Goal: Find specific page/section: Find specific page/section

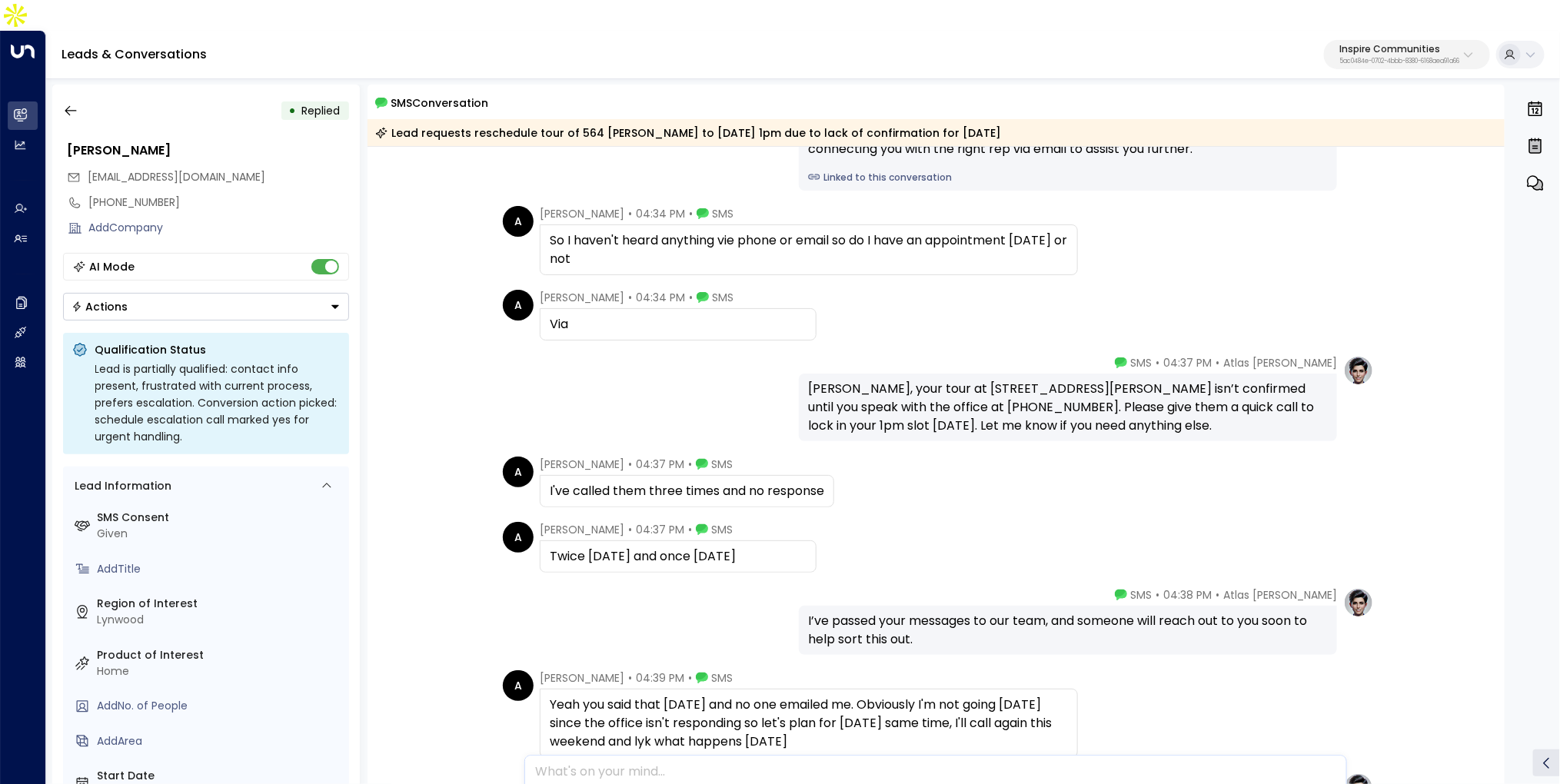
scroll to position [1449, 0]
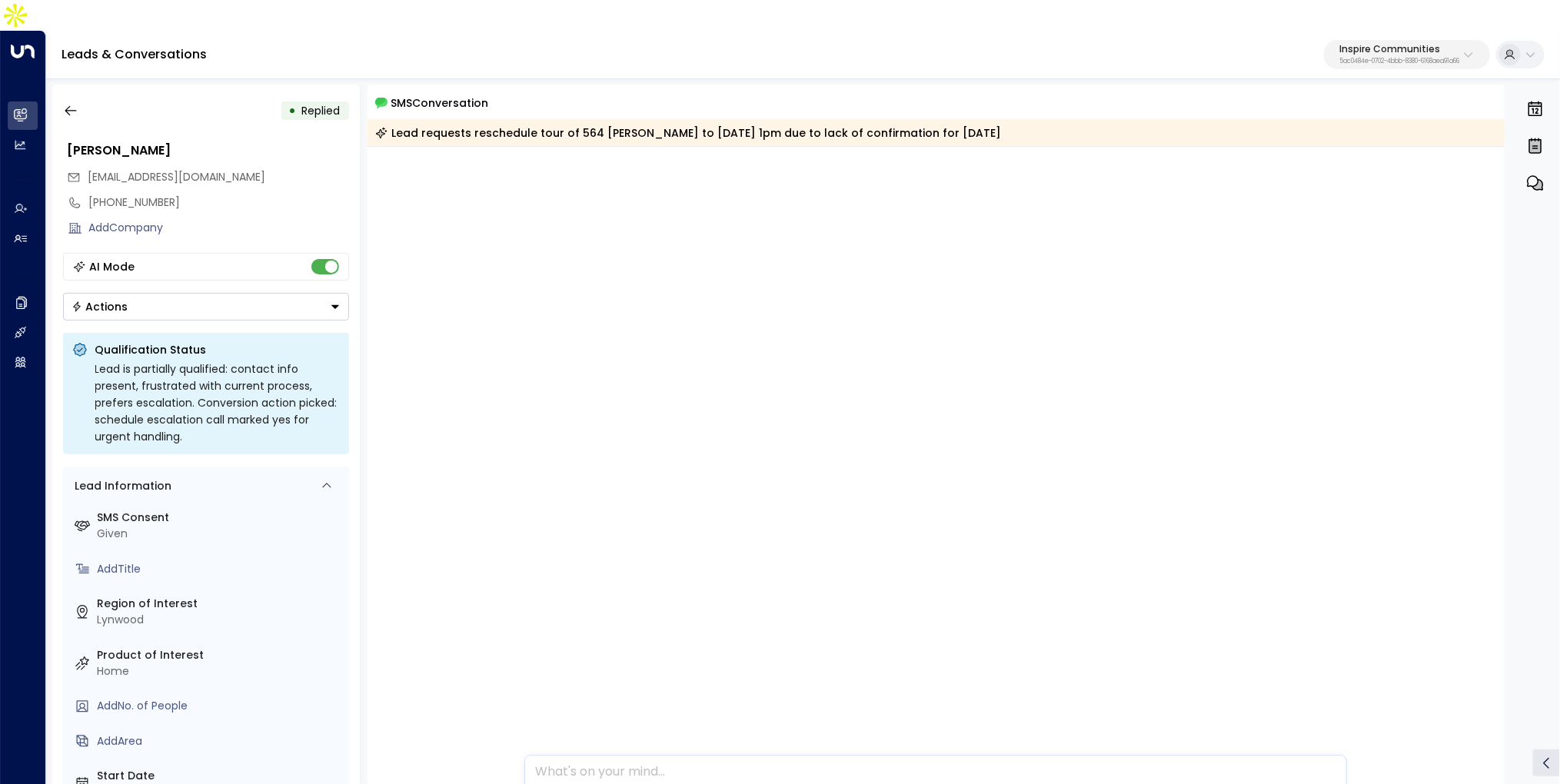
scroll to position [3322, 0]
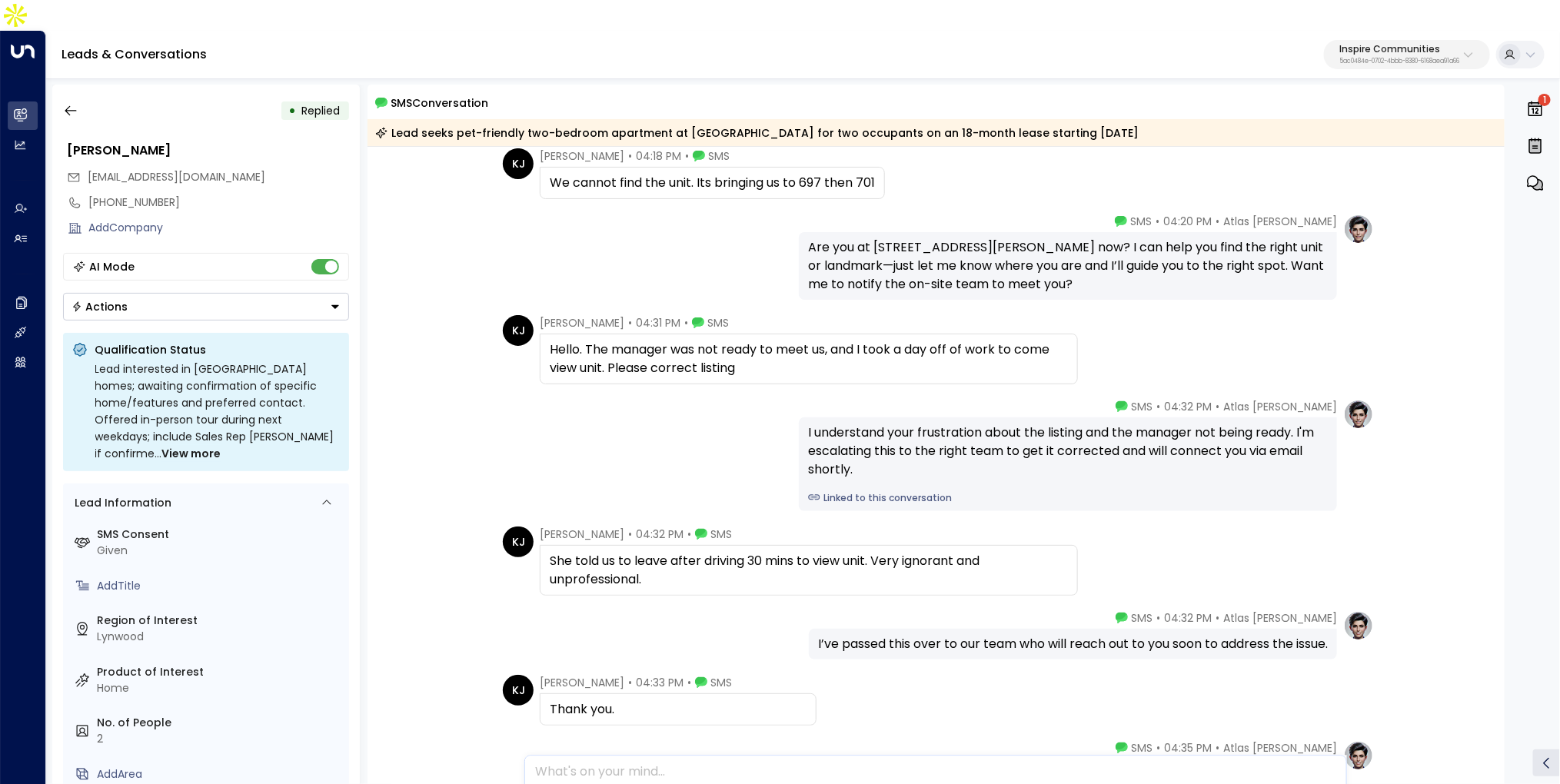
scroll to position [1062, 0]
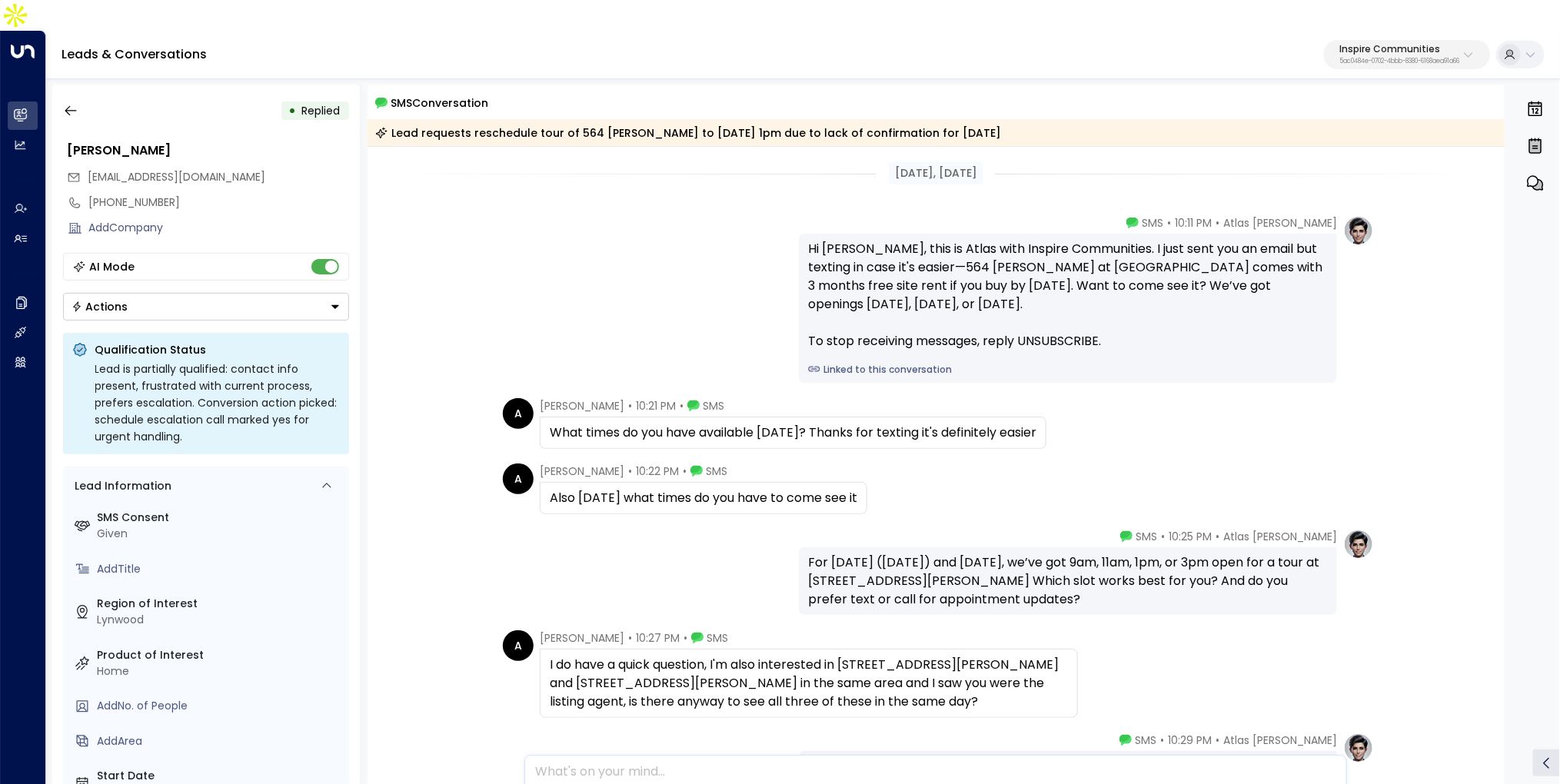
click at [891, 363] on link "Linked to this conversation" at bounding box center [1067, 369] width 519 height 14
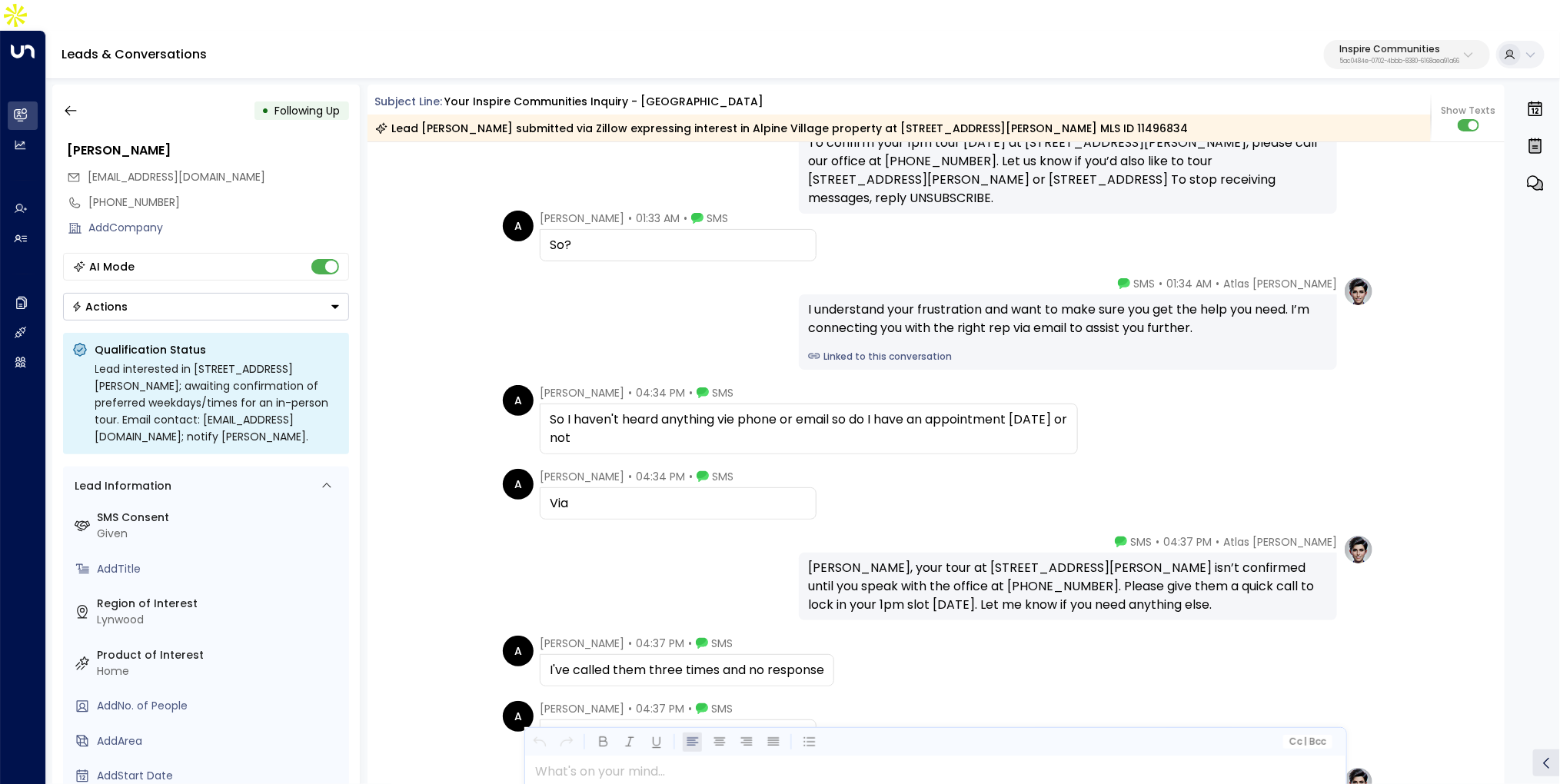
scroll to position [2324, 0]
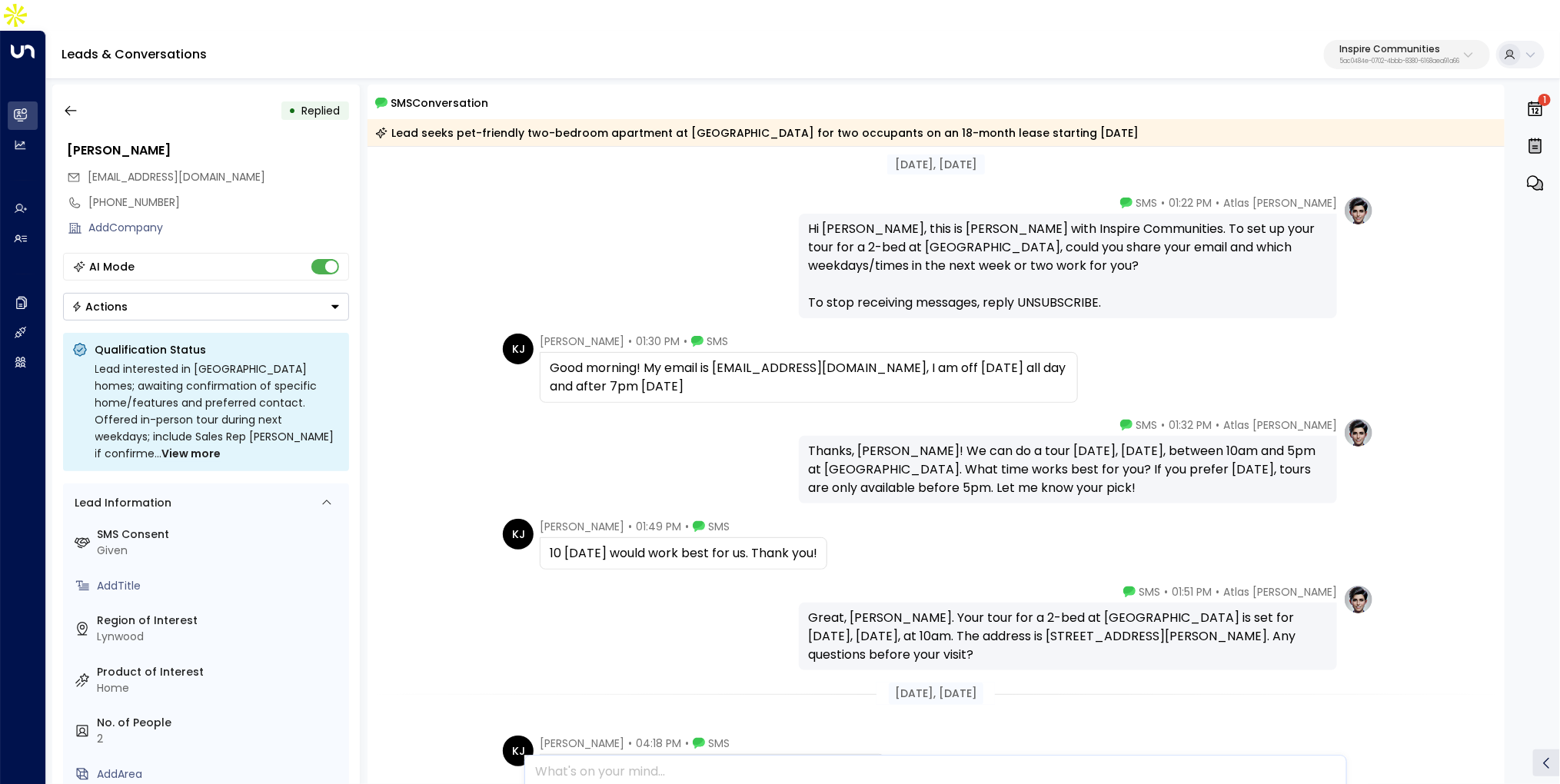
scroll to position [1062, 0]
